Goal: Check status

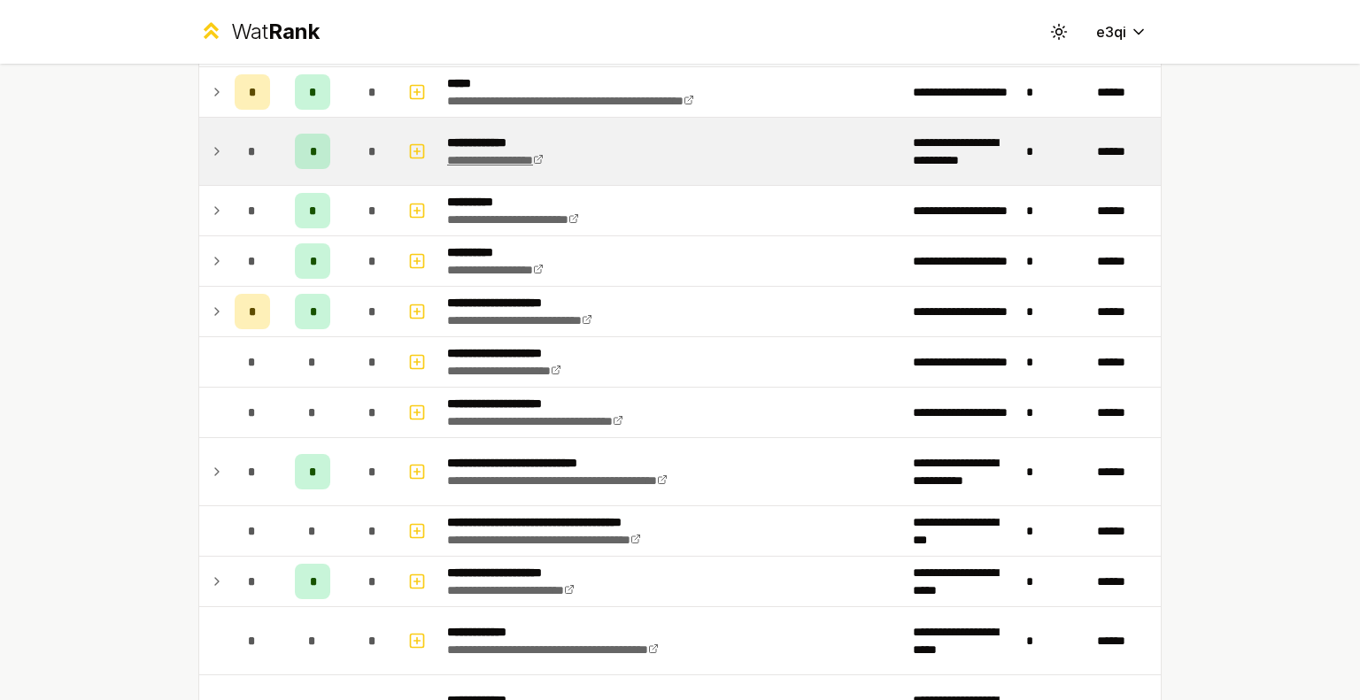
scroll to position [908, 0]
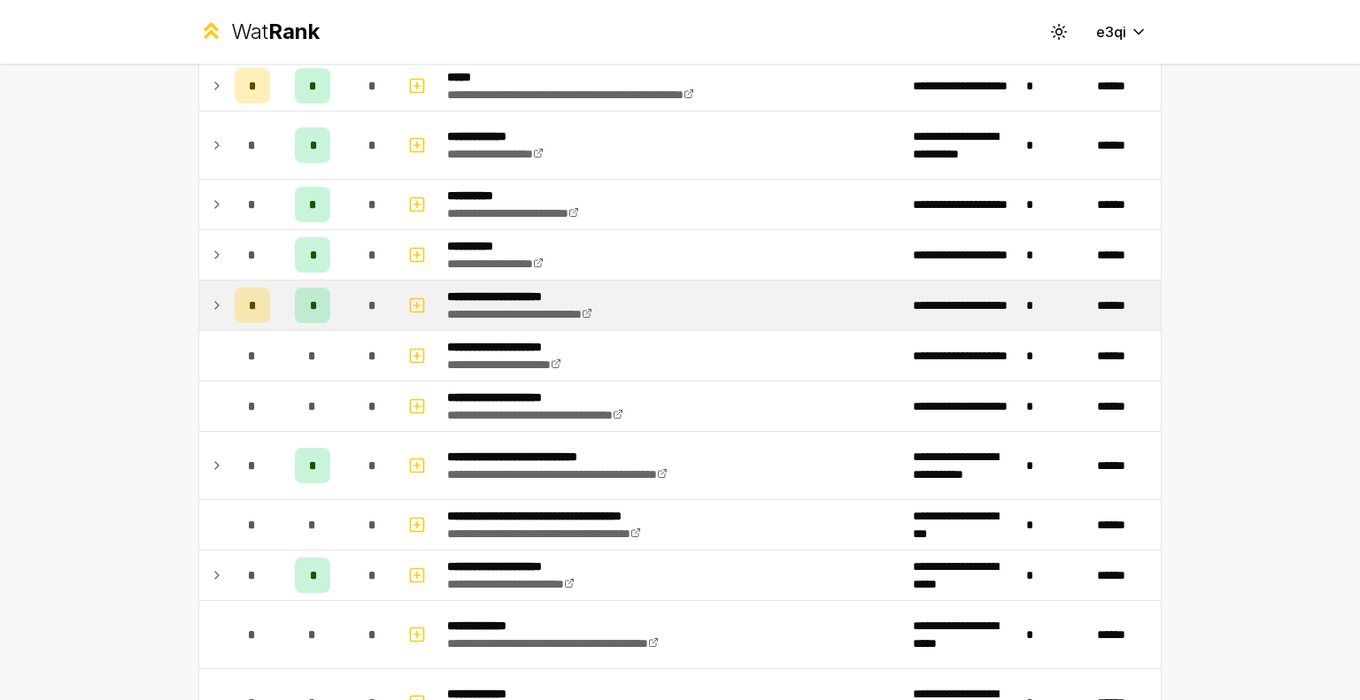
click at [210, 306] on icon at bounding box center [217, 305] width 14 height 21
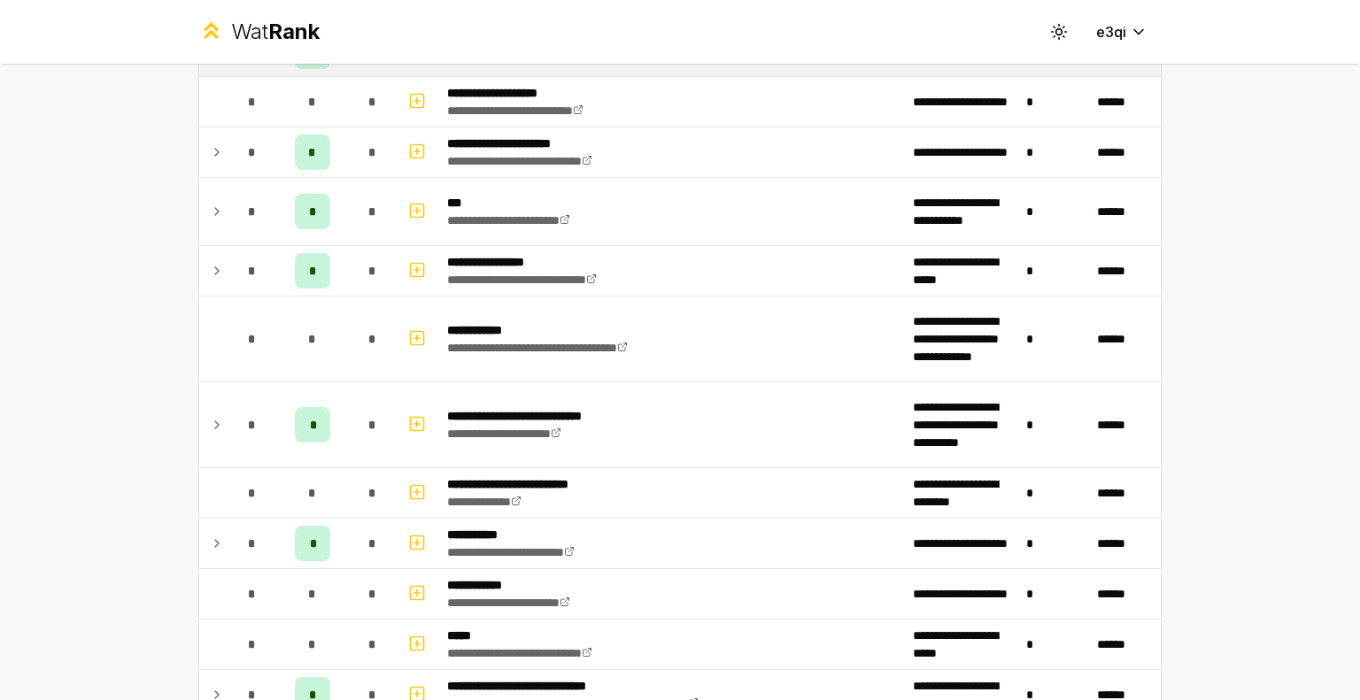
scroll to position [1971, 0]
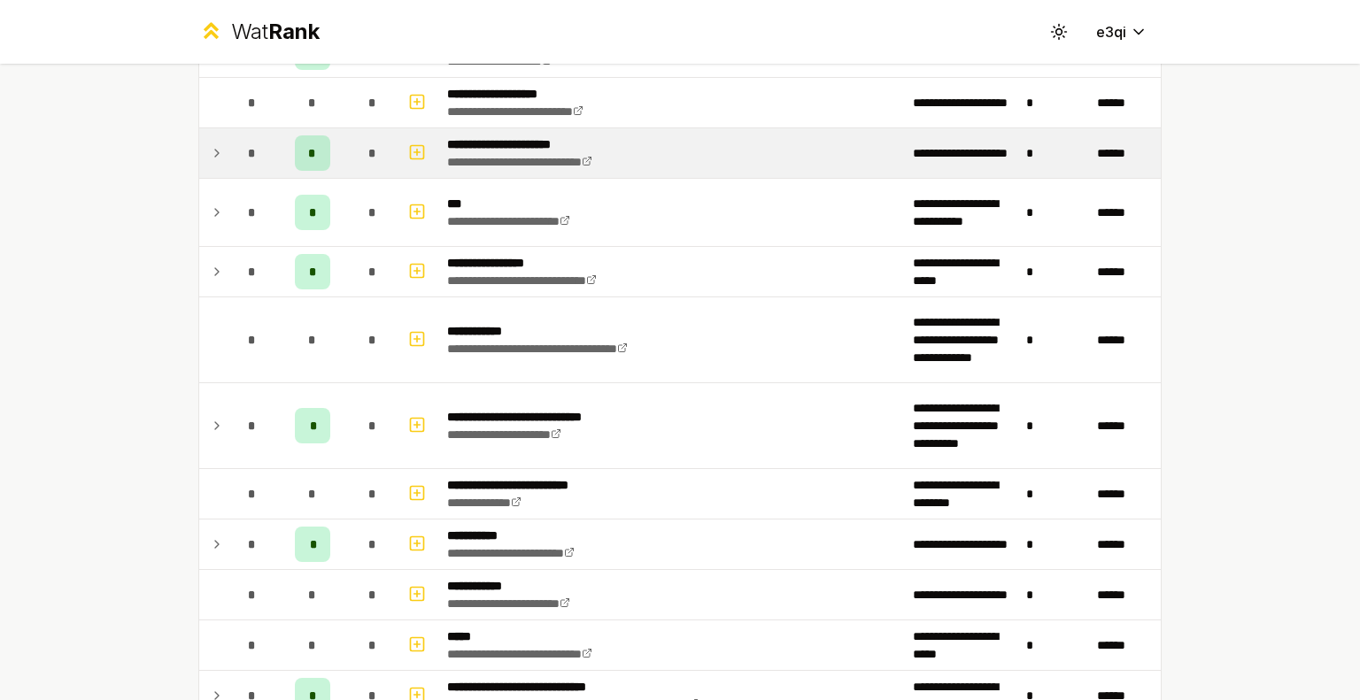
click at [210, 144] on icon at bounding box center [217, 153] width 14 height 21
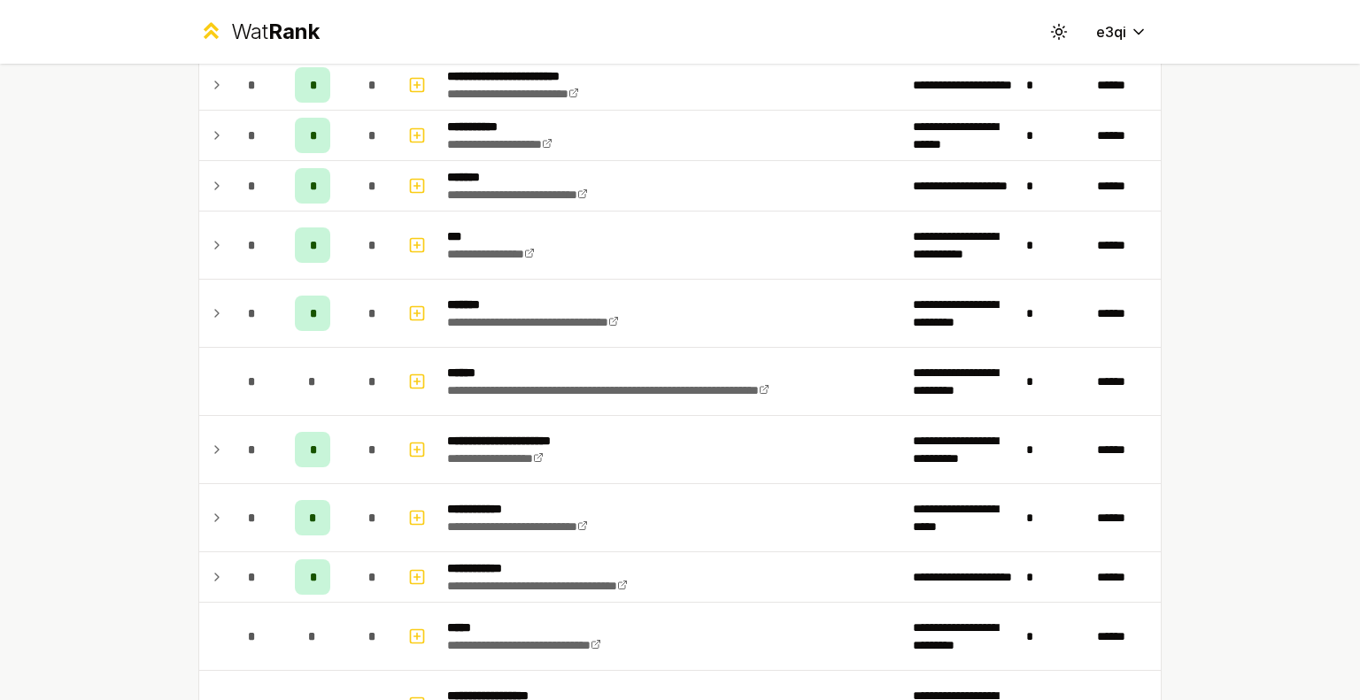
scroll to position [3067, 0]
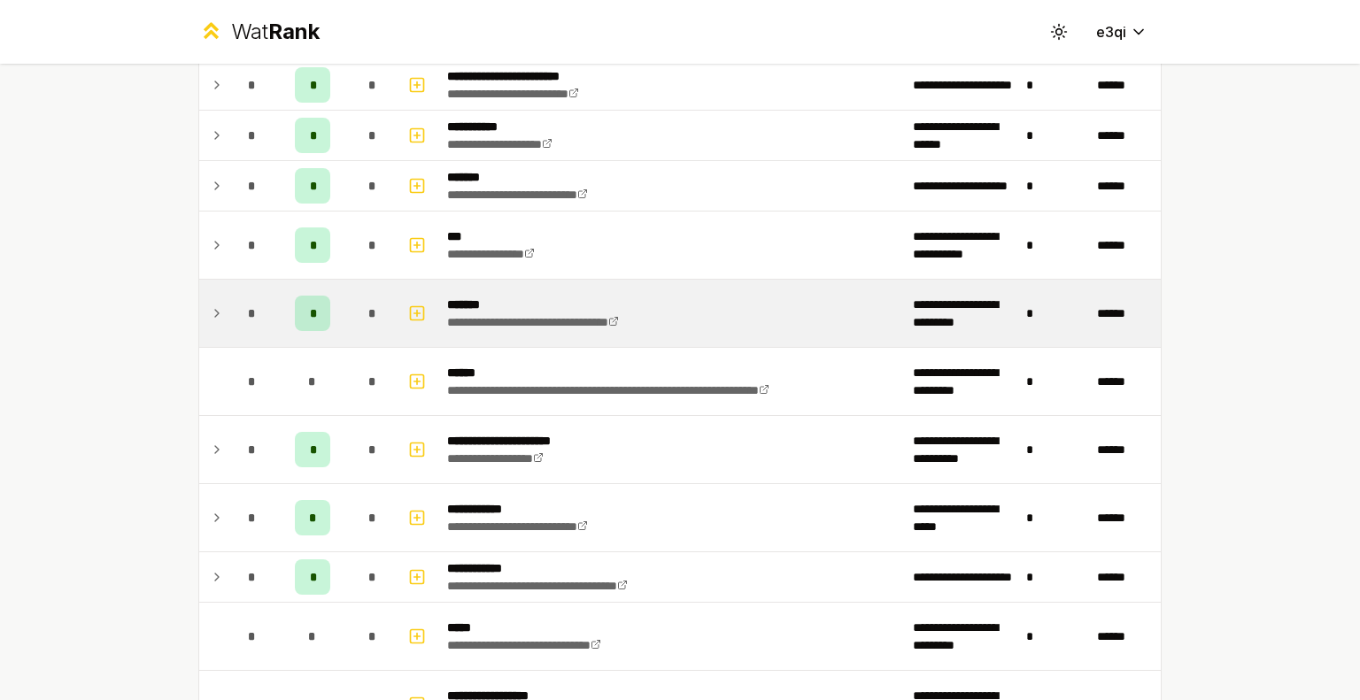
click at [228, 293] on td "*" at bounding box center [253, 313] width 50 height 67
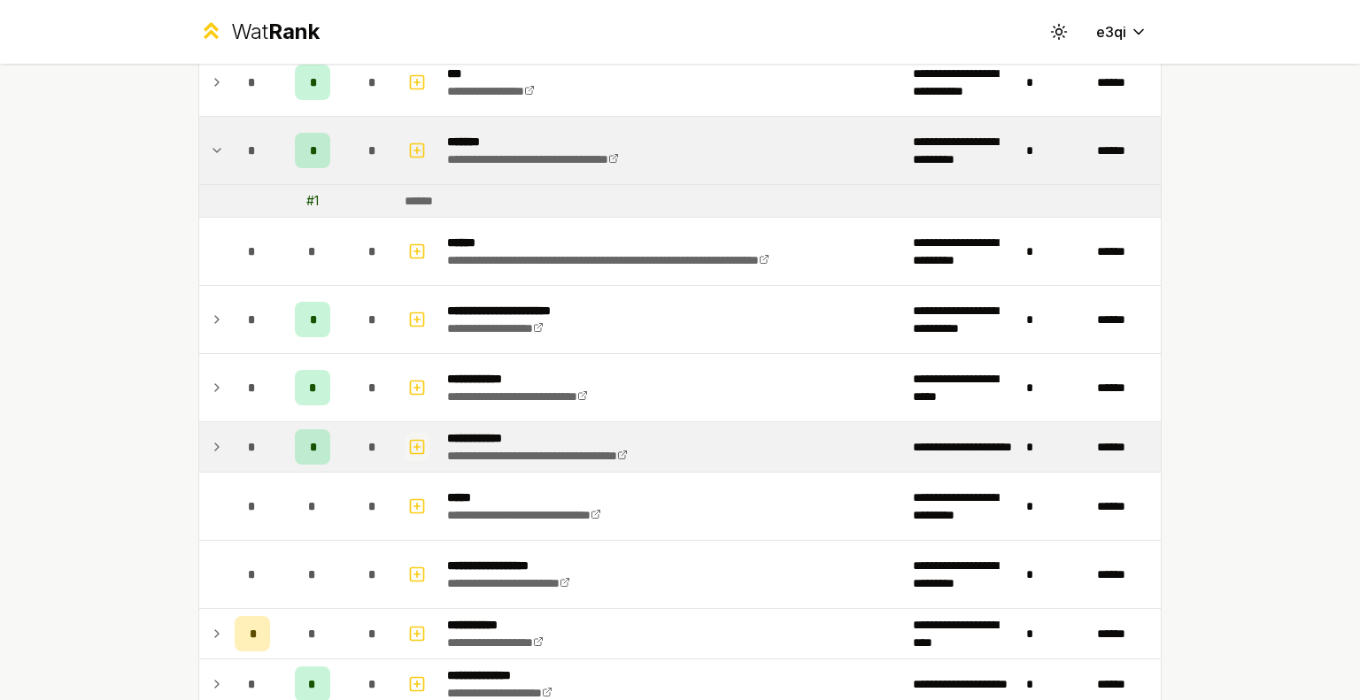
scroll to position [3223, 0]
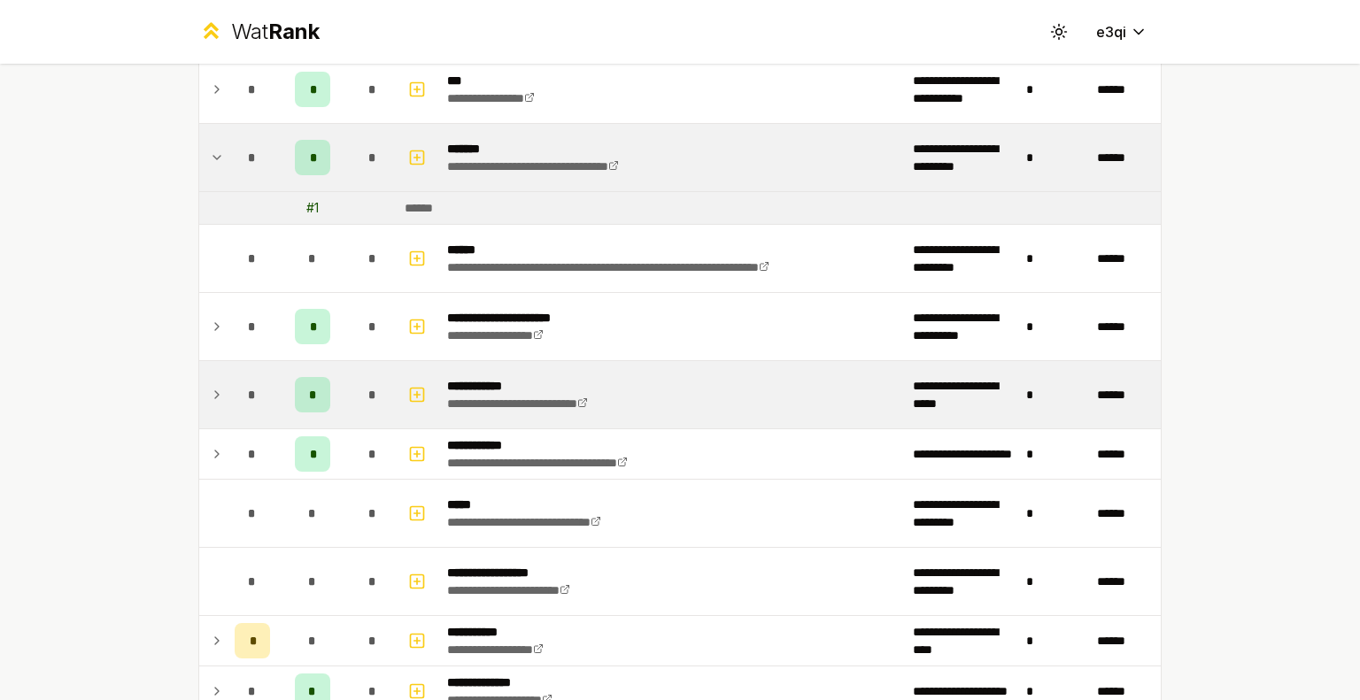
click at [207, 396] on td at bounding box center [213, 394] width 28 height 67
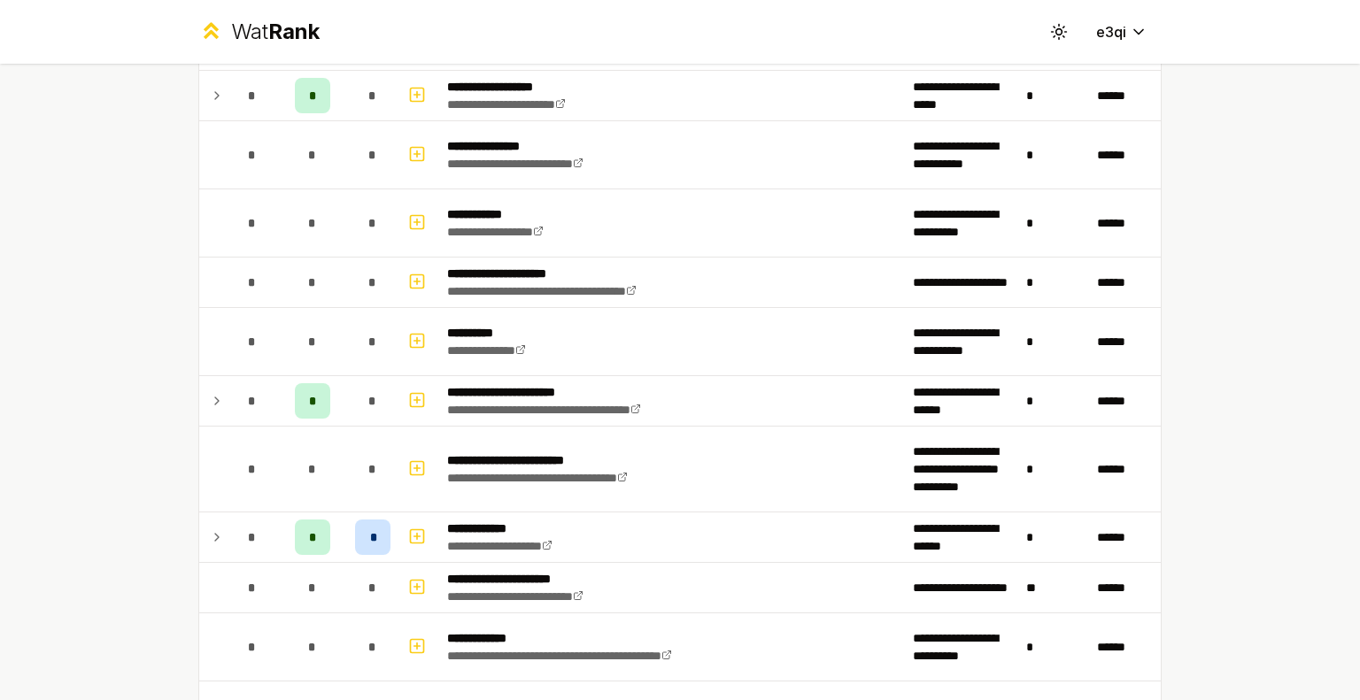
scroll to position [4770, 0]
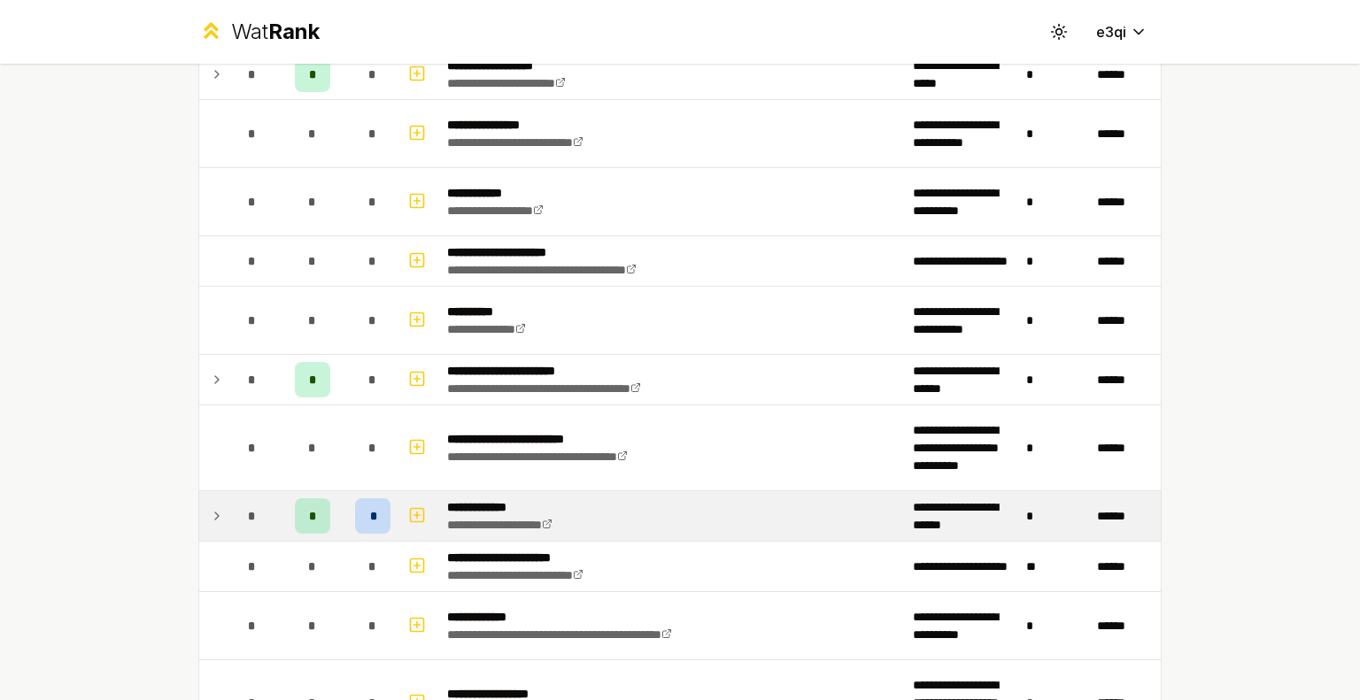
click at [203, 510] on td at bounding box center [213, 516] width 28 height 50
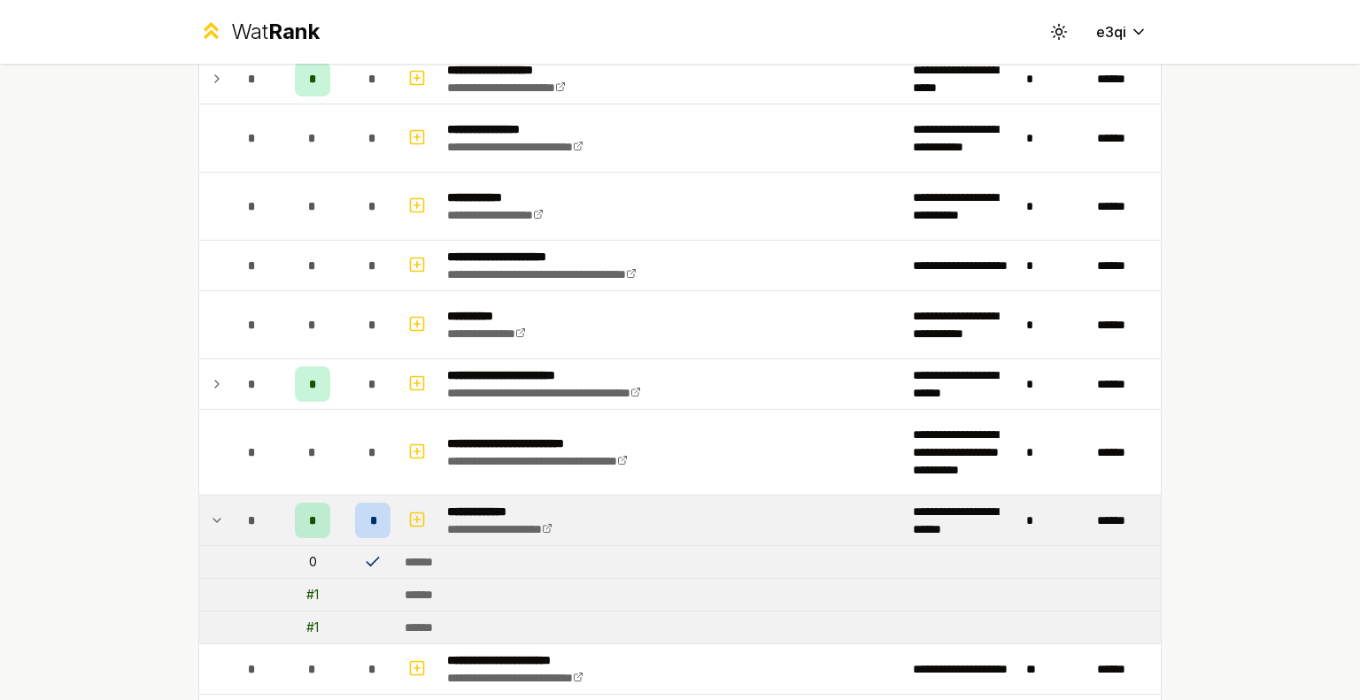
scroll to position [4763, 0]
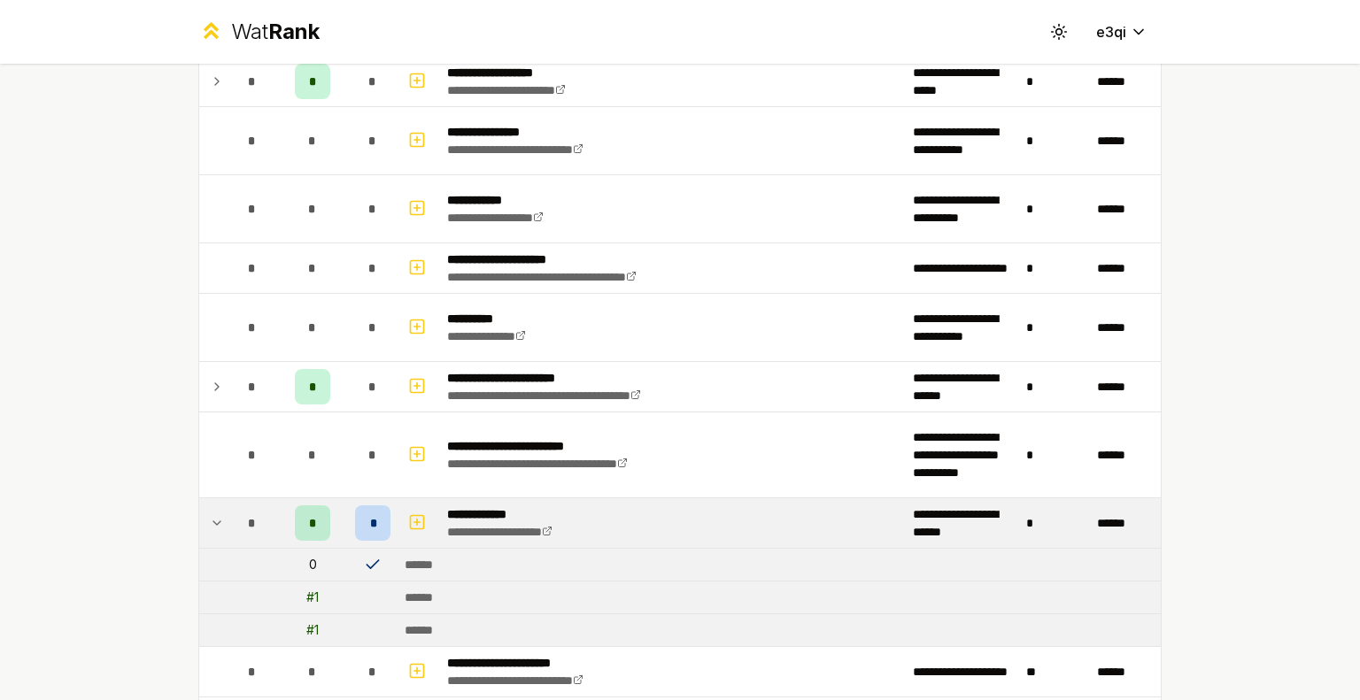
click at [412, 589] on div "******" at bounding box center [426, 598] width 42 height 18
click at [308, 549] on td "0" at bounding box center [312, 565] width 71 height 32
click at [369, 518] on div "*" at bounding box center [372, 523] width 35 height 35
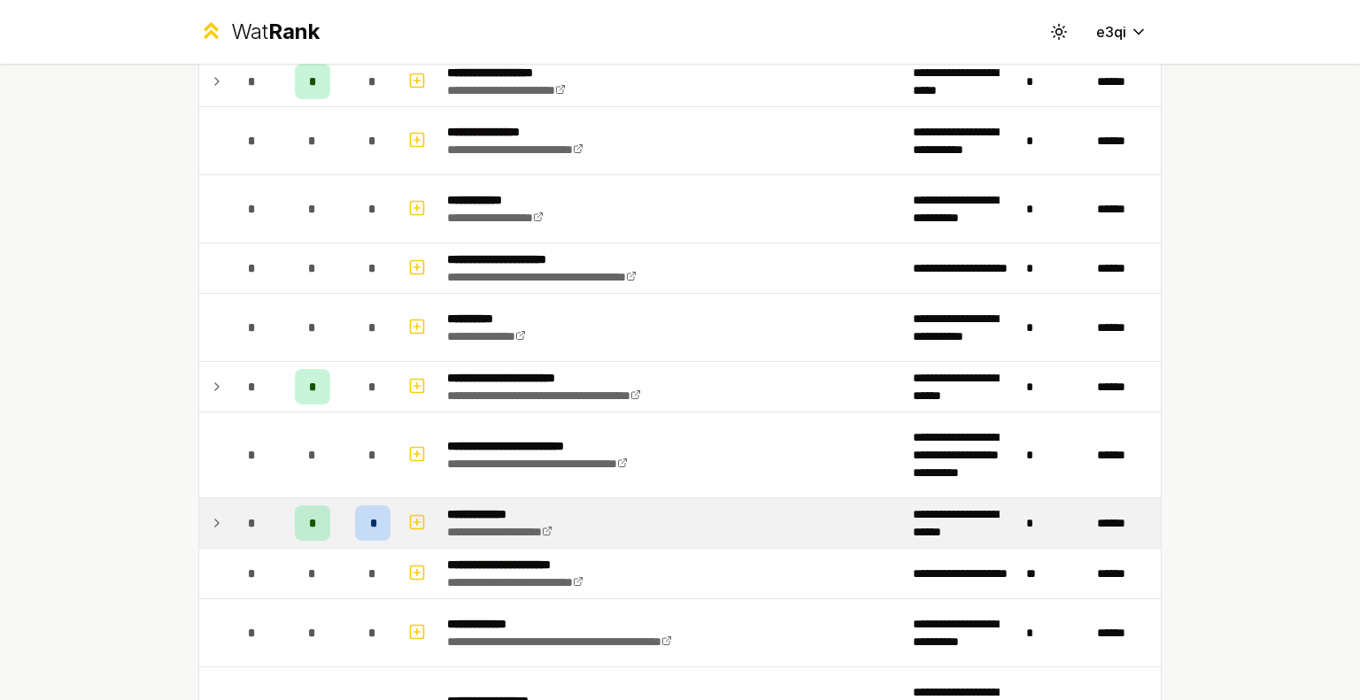
click at [372, 518] on div "*" at bounding box center [372, 523] width 35 height 35
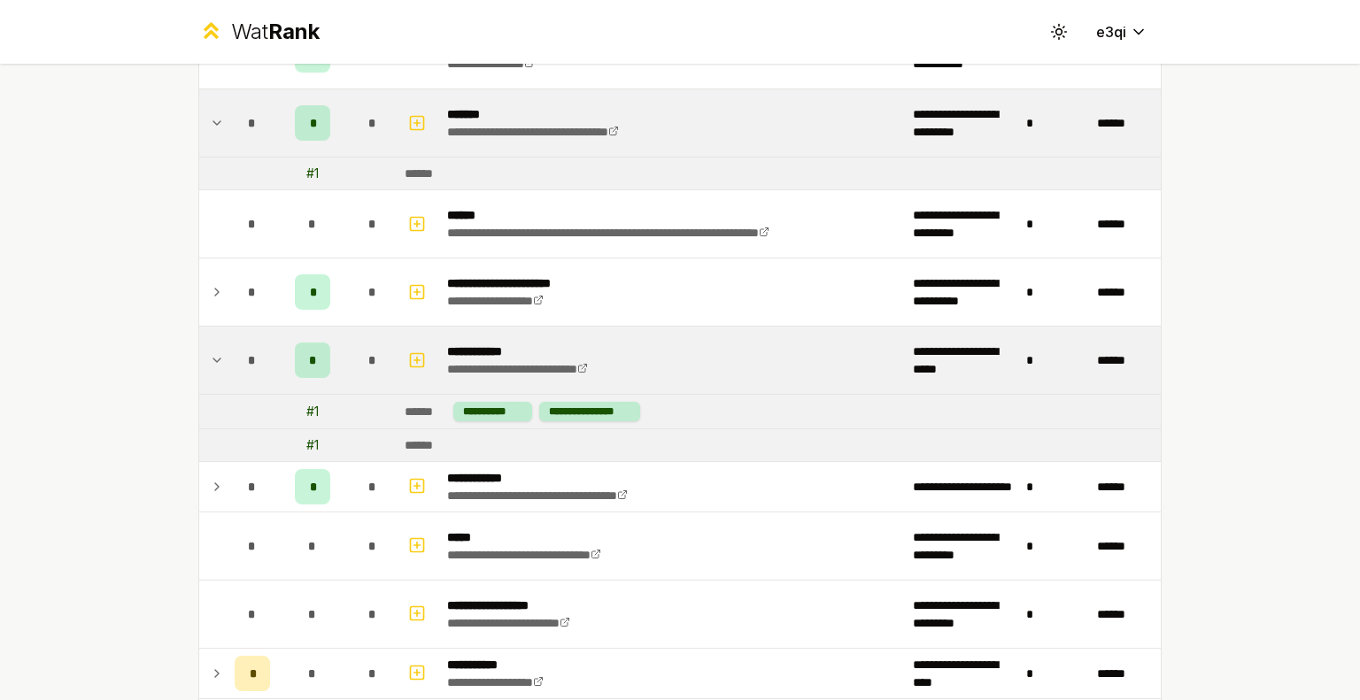
scroll to position [3258, 0]
click at [509, 362] on link "**********" at bounding box center [517, 368] width 141 height 12
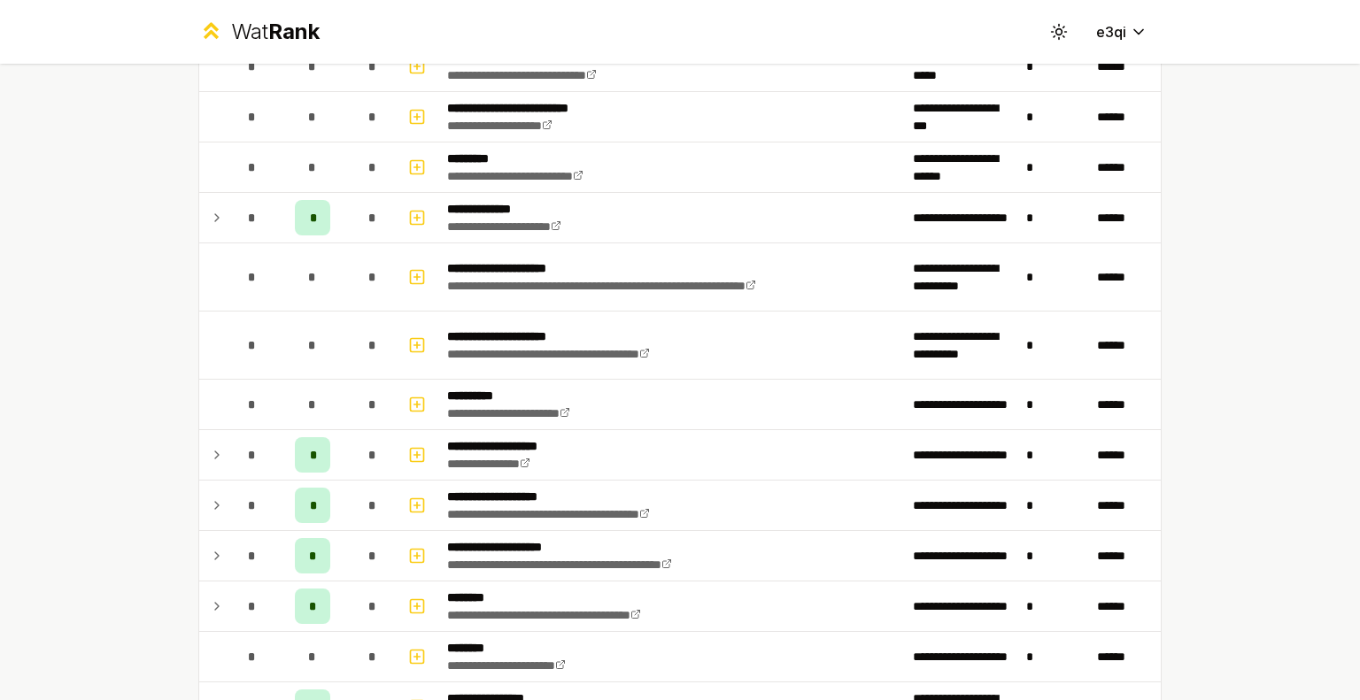
scroll to position [5839, 0]
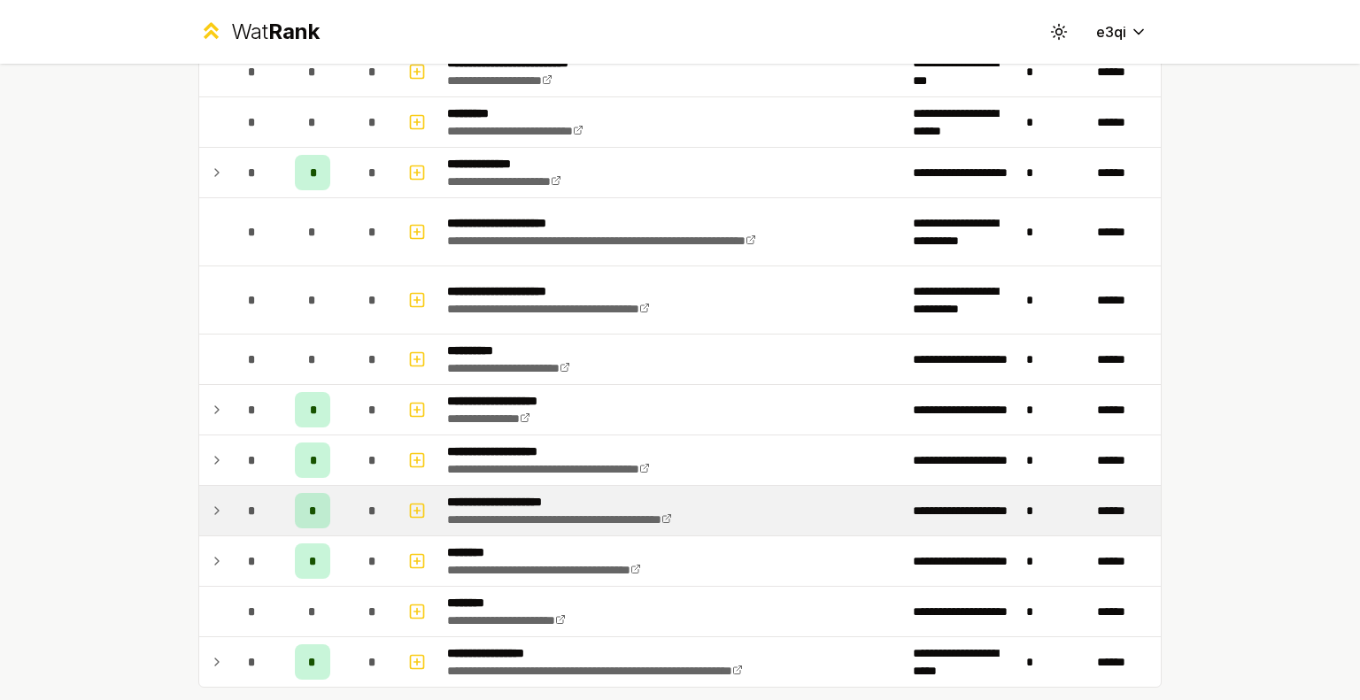
click at [216, 500] on icon at bounding box center [217, 510] width 14 height 21
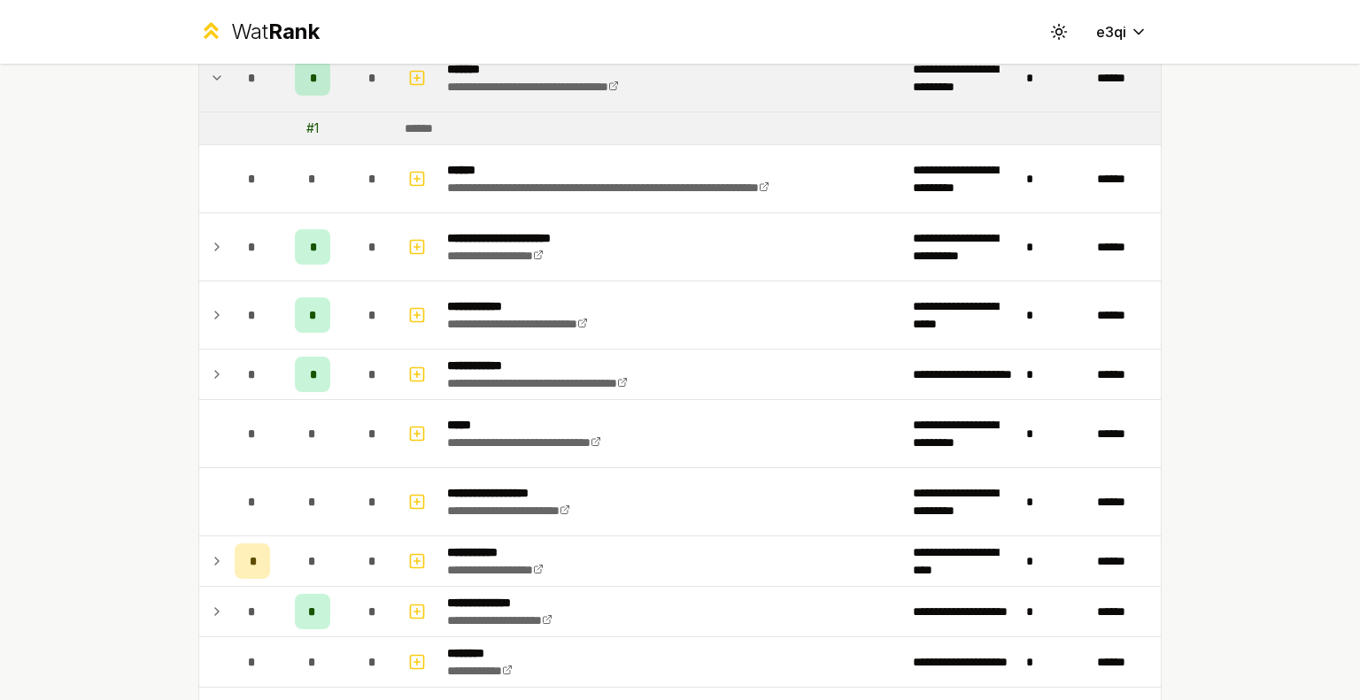
scroll to position [3301, 0]
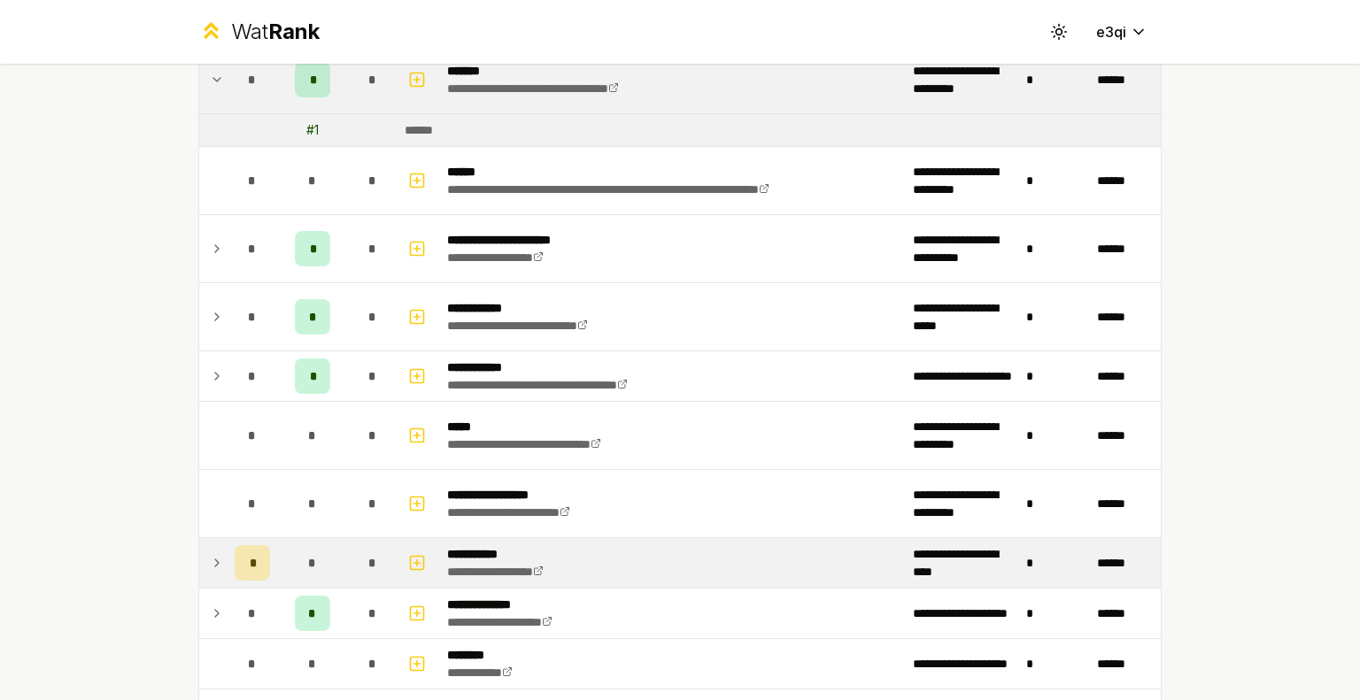
click at [210, 554] on icon at bounding box center [217, 562] width 14 height 21
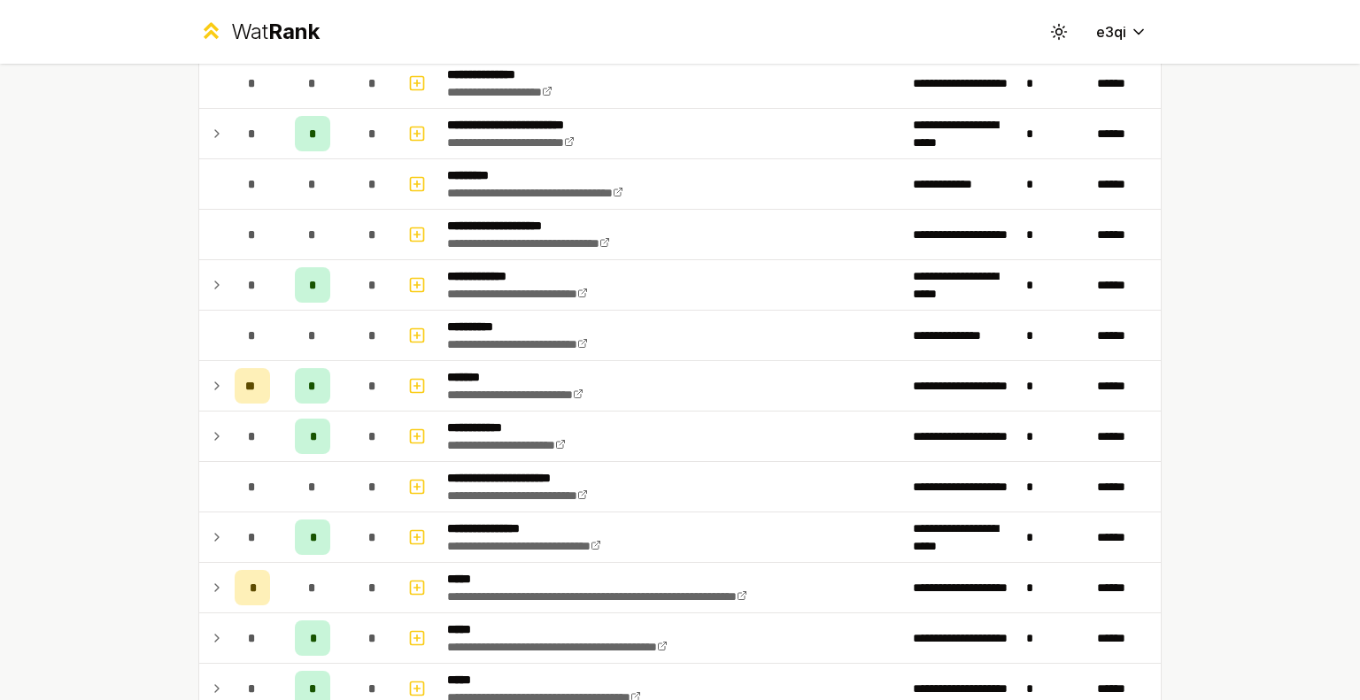
scroll to position [0, 0]
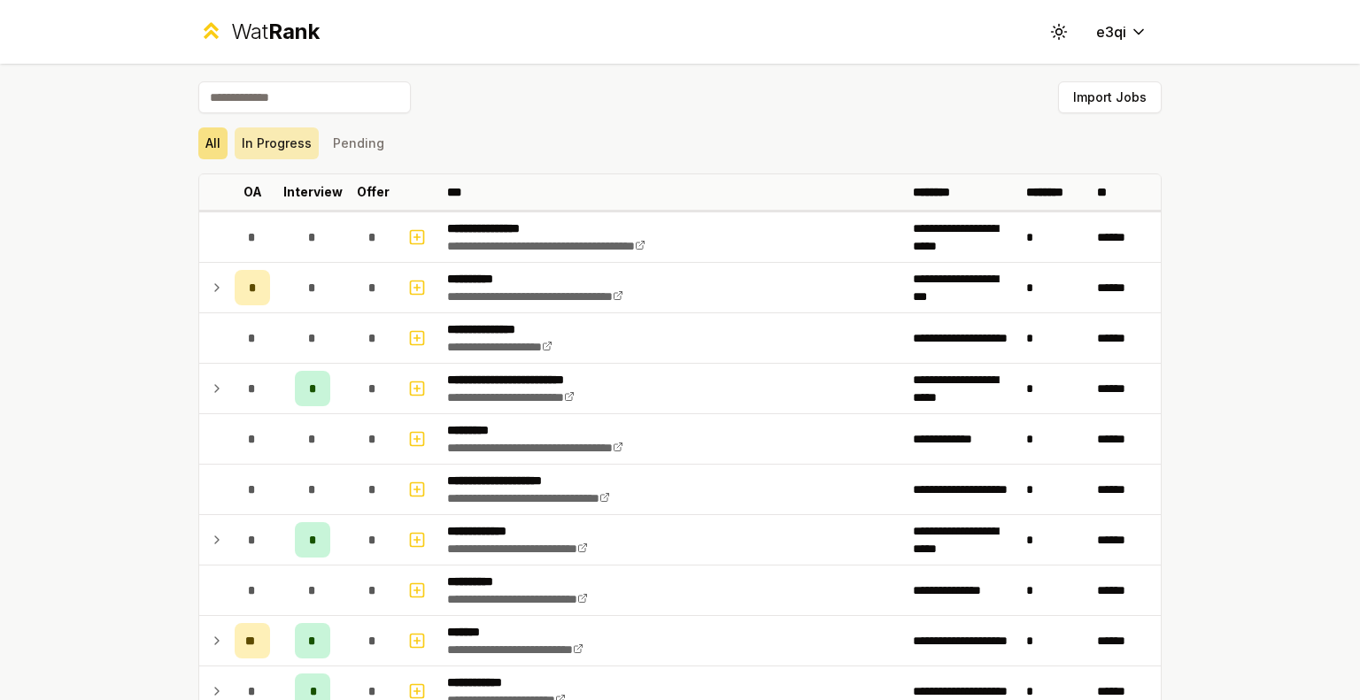
click at [270, 144] on button "In Progress" at bounding box center [277, 143] width 84 height 32
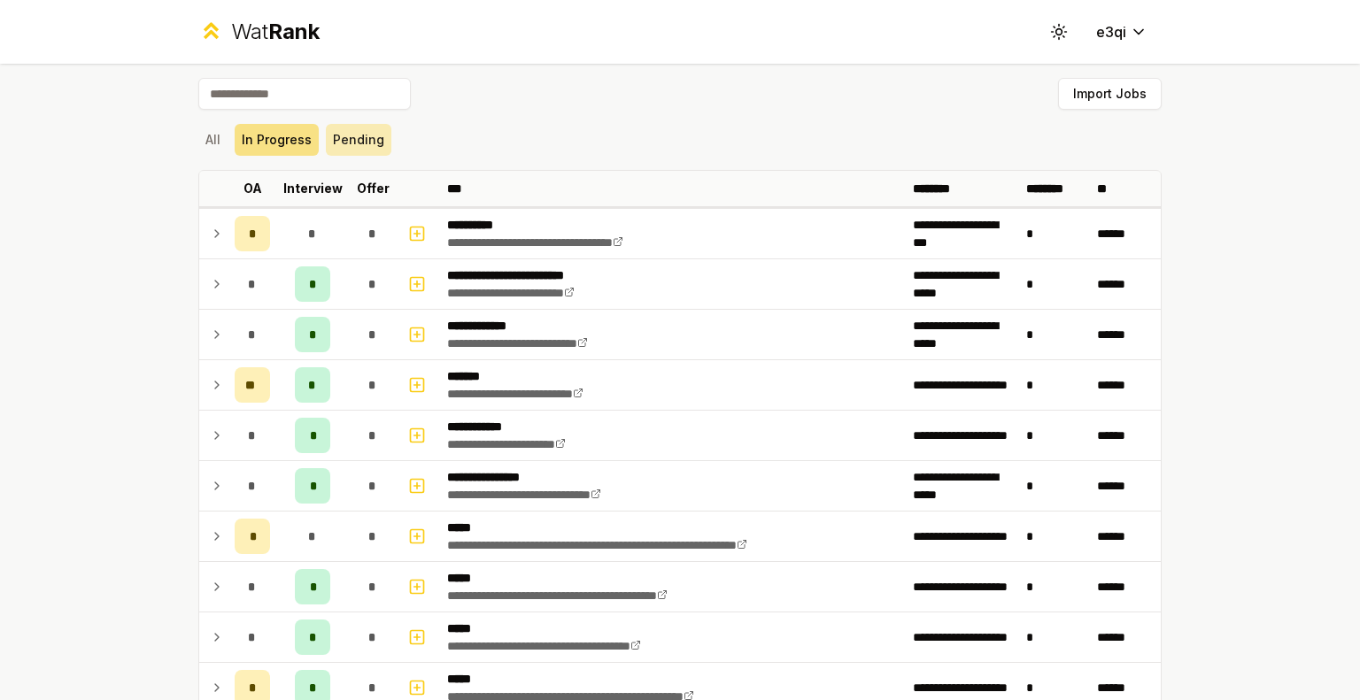
scroll to position [5, 0]
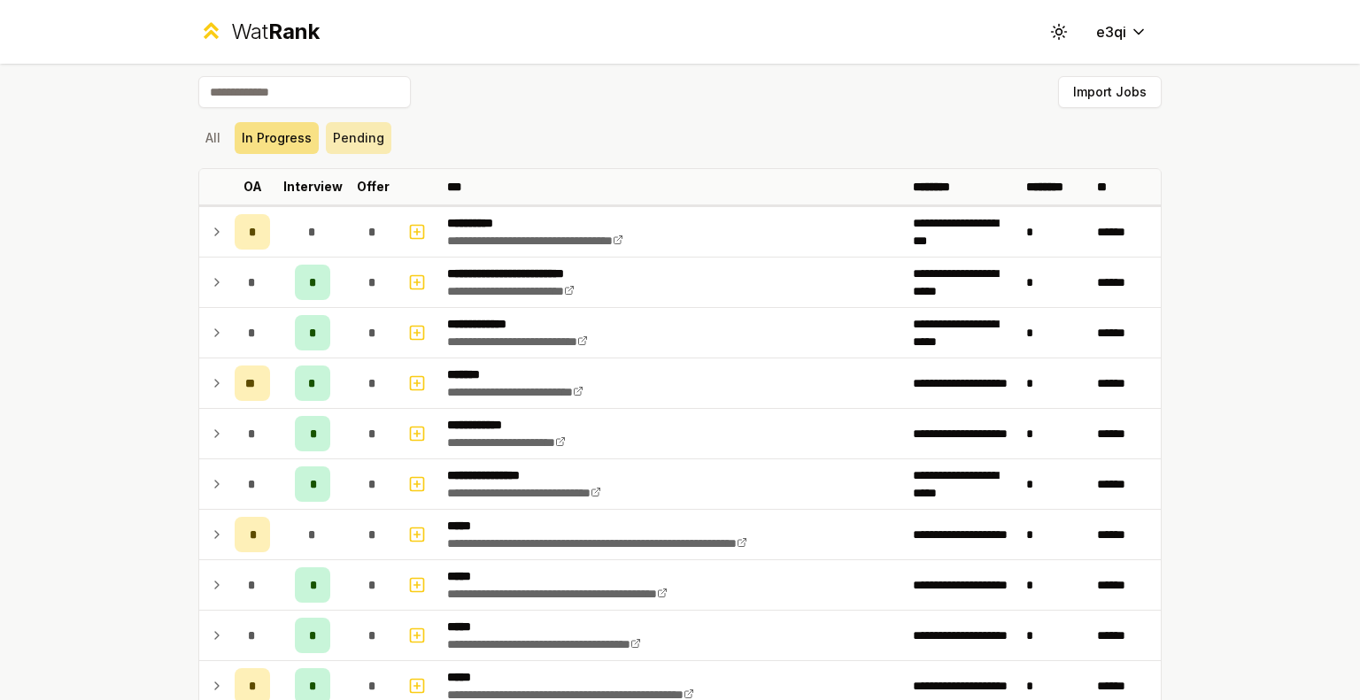
click at [326, 151] on button "Pending" at bounding box center [359, 138] width 66 height 32
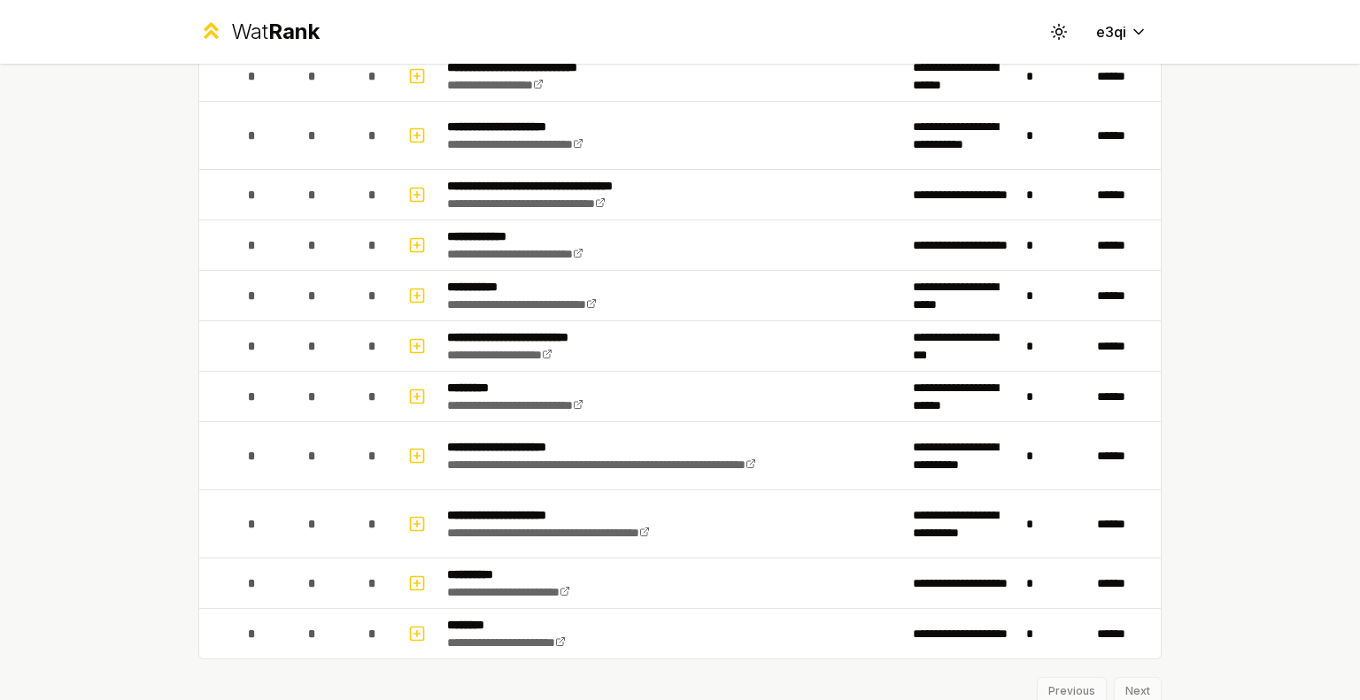
scroll to position [2545, 0]
